Goal: Task Accomplishment & Management: Manage account settings

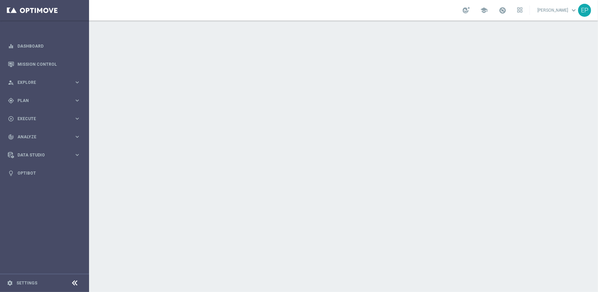
click at [75, 282] on icon at bounding box center [75, 283] width 8 height 8
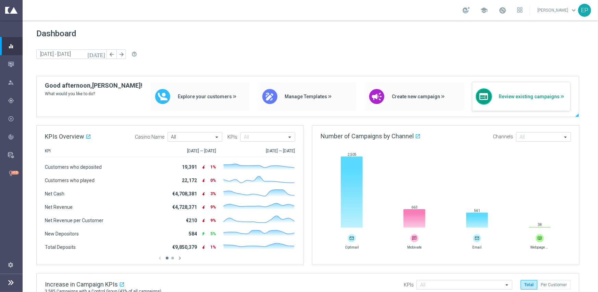
click at [531, 101] on div "web Review existing campaigns" at bounding box center [521, 96] width 99 height 29
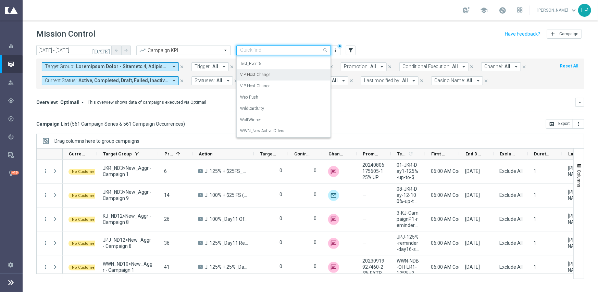
scroll to position [1161, 0]
click at [392, 114] on mini-dashboard "Overview: Optimail arrow_drop_down This overview shows data of campaigns execut…" at bounding box center [310, 104] width 548 height 30
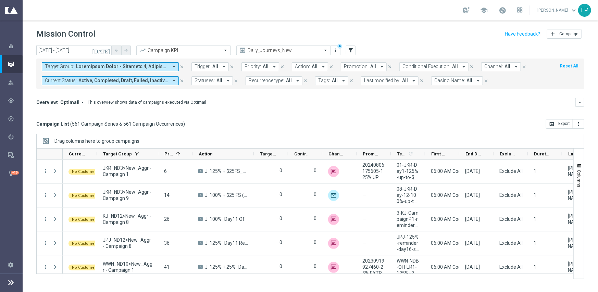
drag, startPoint x: 215, startPoint y: 126, endPoint x: 254, endPoint y: 145, distance: 42.3
click at [216, 126] on div "Campaign List ( 561 Campaign Series & 561 Campaign Occurrences ) open_in_browse…" at bounding box center [310, 124] width 548 height 10
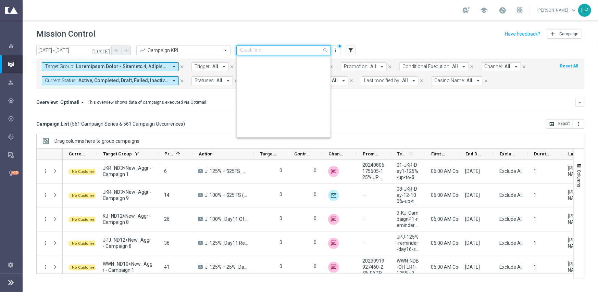
click at [282, 49] on input "text" at bounding box center [276, 51] width 73 height 6
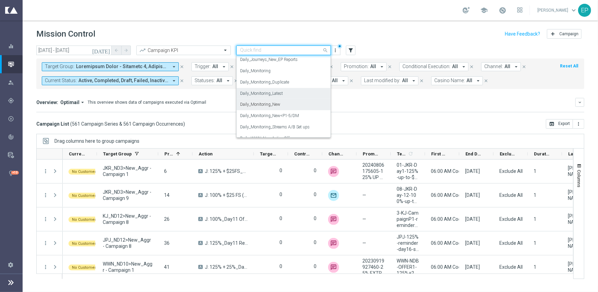
scroll to position [237, 0]
click at [300, 110] on div "Daily_Monitoring_New<P1-5/DM" at bounding box center [283, 105] width 87 height 11
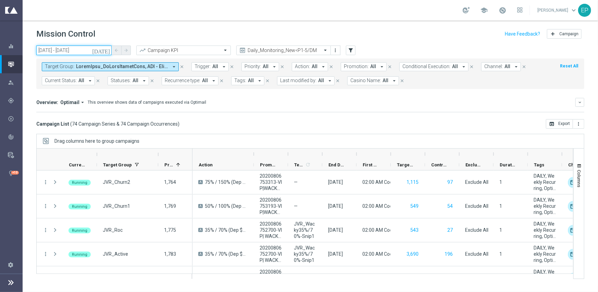
click at [72, 51] on input "17 Sep 2025 - 17 Sep 2025" at bounding box center [73, 51] width 75 height 10
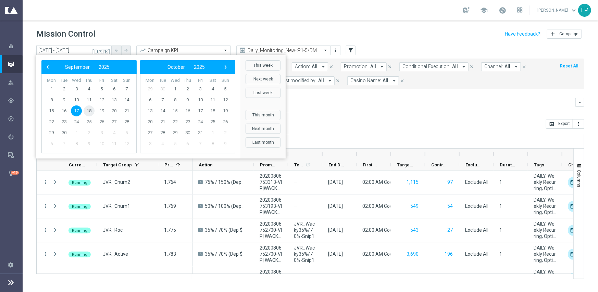
click at [88, 111] on span "18" at bounding box center [89, 111] width 11 height 11
click at [89, 111] on span "18" at bounding box center [89, 111] width 11 height 11
type input "18 Sep 2025 - 18 Sep 2025"
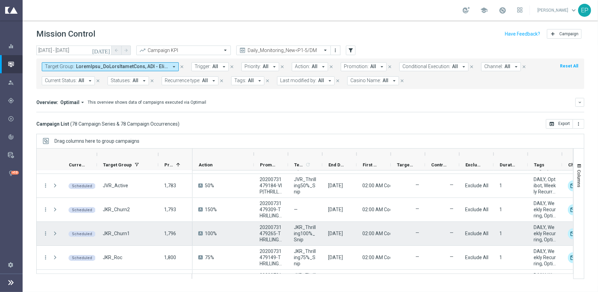
scroll to position [103, 0]
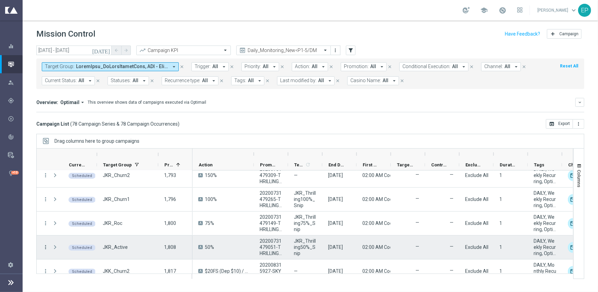
click at [46, 245] on icon "more_vert" at bounding box center [45, 247] width 6 height 6
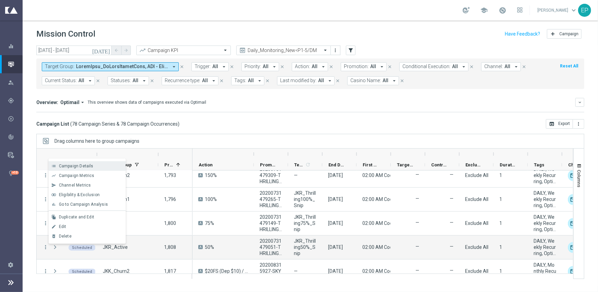
click at [86, 166] on span "Campaign Details" at bounding box center [76, 166] width 35 height 5
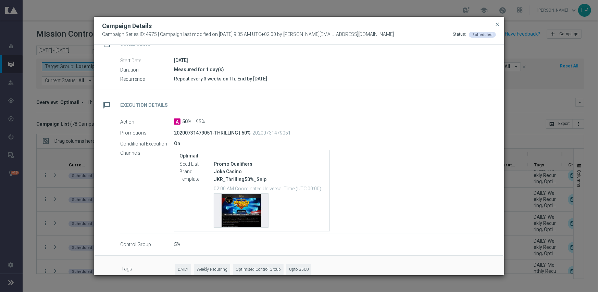
scroll to position [69, 0]
click at [243, 206] on div "Template preview" at bounding box center [241, 211] width 54 height 34
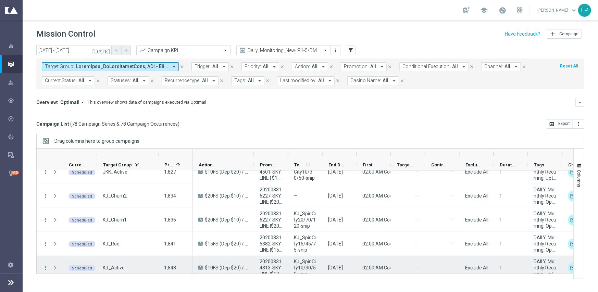
scroll to position [308, 0]
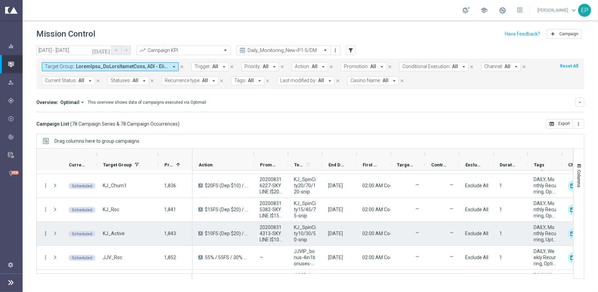
click at [44, 232] on icon "more_vert" at bounding box center [45, 234] width 6 height 6
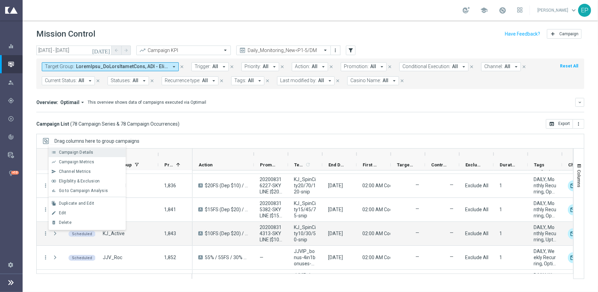
click at [88, 151] on span "Campaign Details" at bounding box center [76, 152] width 35 height 5
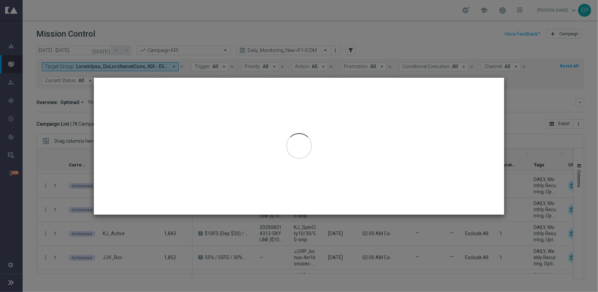
click at [433, 140] on div at bounding box center [299, 146] width 410 height 137
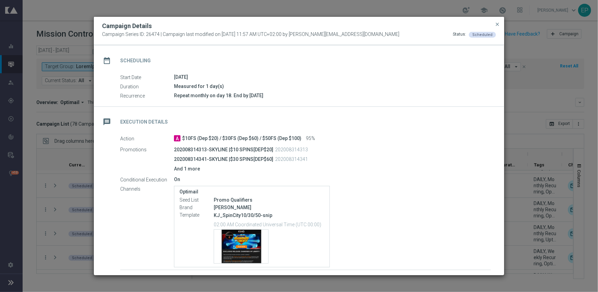
scroll to position [97, 0]
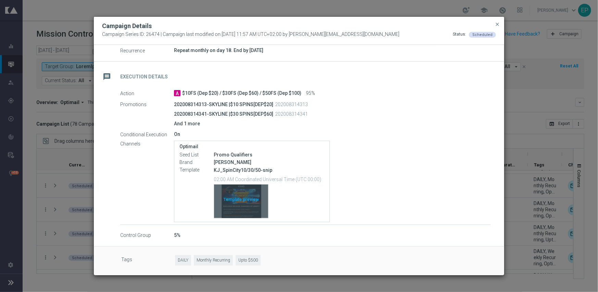
click at [246, 201] on div "Template preview" at bounding box center [241, 202] width 54 height 34
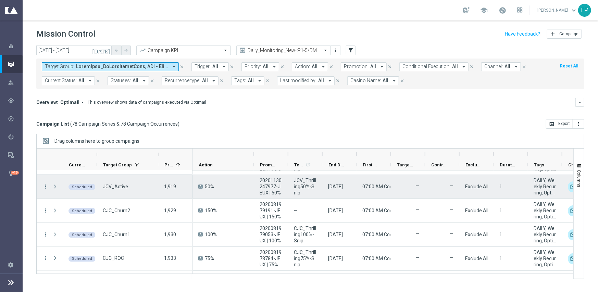
scroll to position [719, 0]
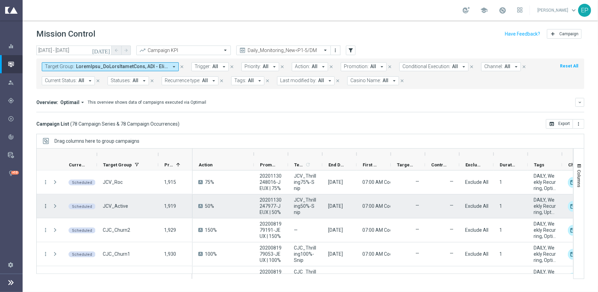
click at [43, 205] on icon "more_vert" at bounding box center [45, 206] width 6 height 6
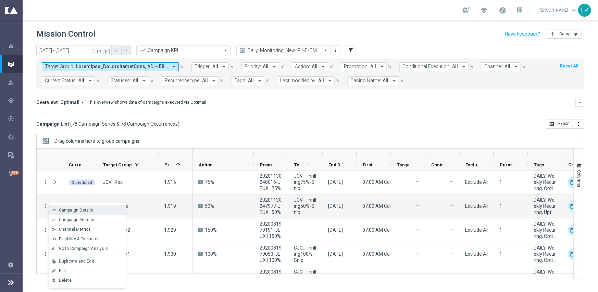
click at [74, 208] on span "Campaign Details" at bounding box center [76, 210] width 35 height 5
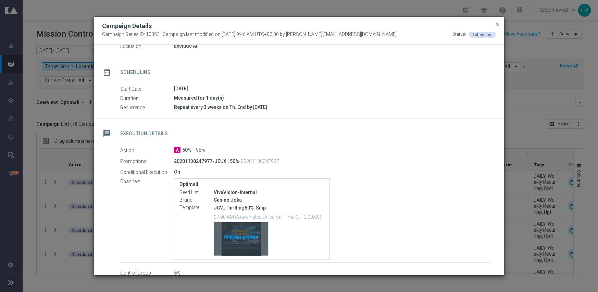
scroll to position [69, 0]
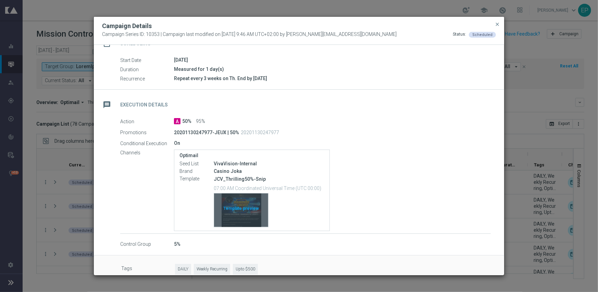
click at [249, 207] on div "Template preview" at bounding box center [241, 211] width 54 height 34
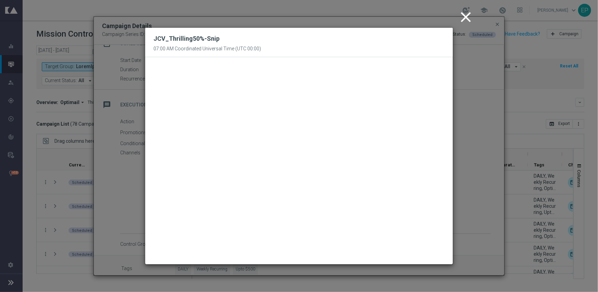
drag, startPoint x: 465, startPoint y: 16, endPoint x: 466, endPoint y: 22, distance: 6.1
click at [466, 16] on icon "close" at bounding box center [465, 17] width 17 height 17
